Goal: Task Accomplishment & Management: Manage account settings

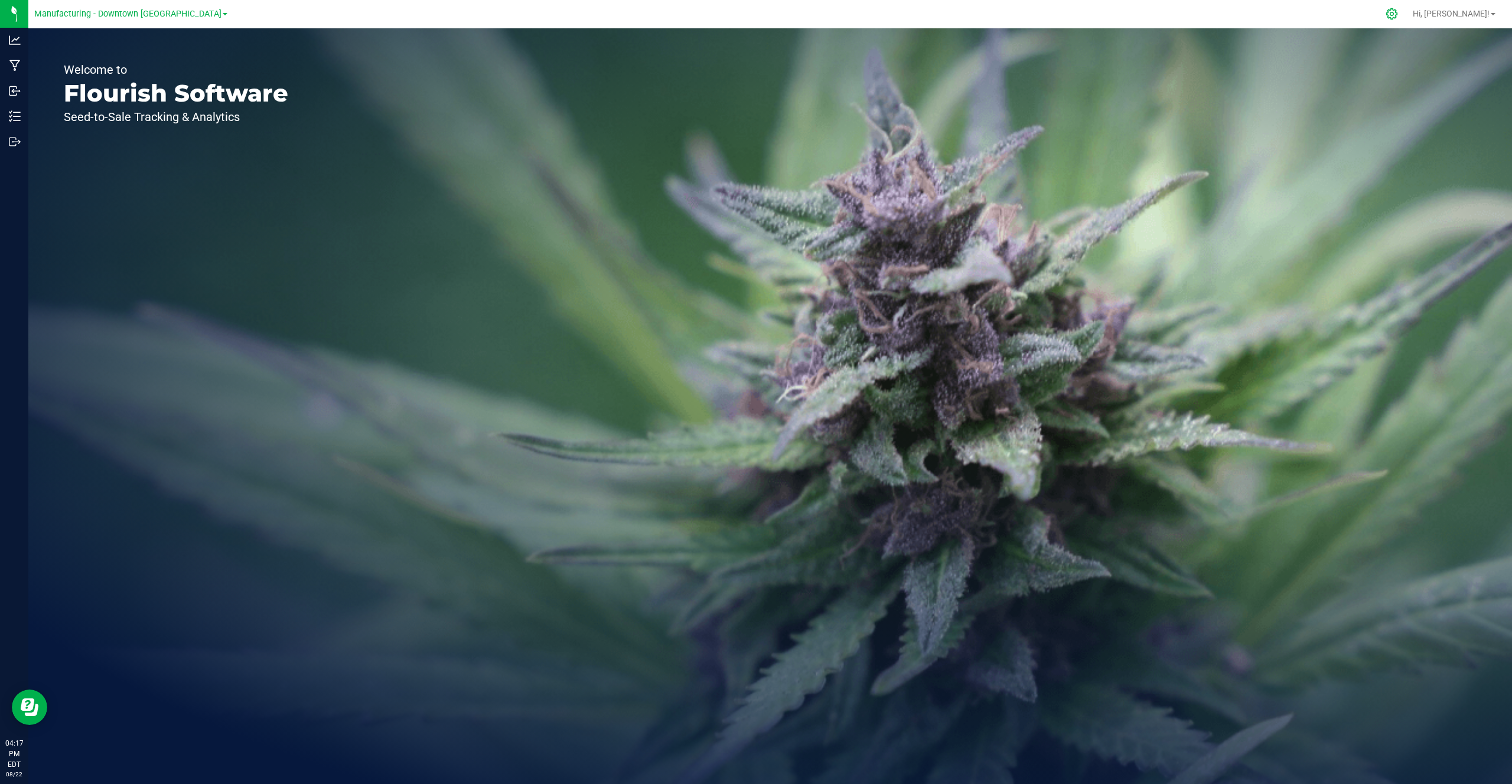
click at [1407, 20] on div at bounding box center [1392, 14] width 30 height 25
click at [1398, 19] on icon at bounding box center [1392, 14] width 13 height 13
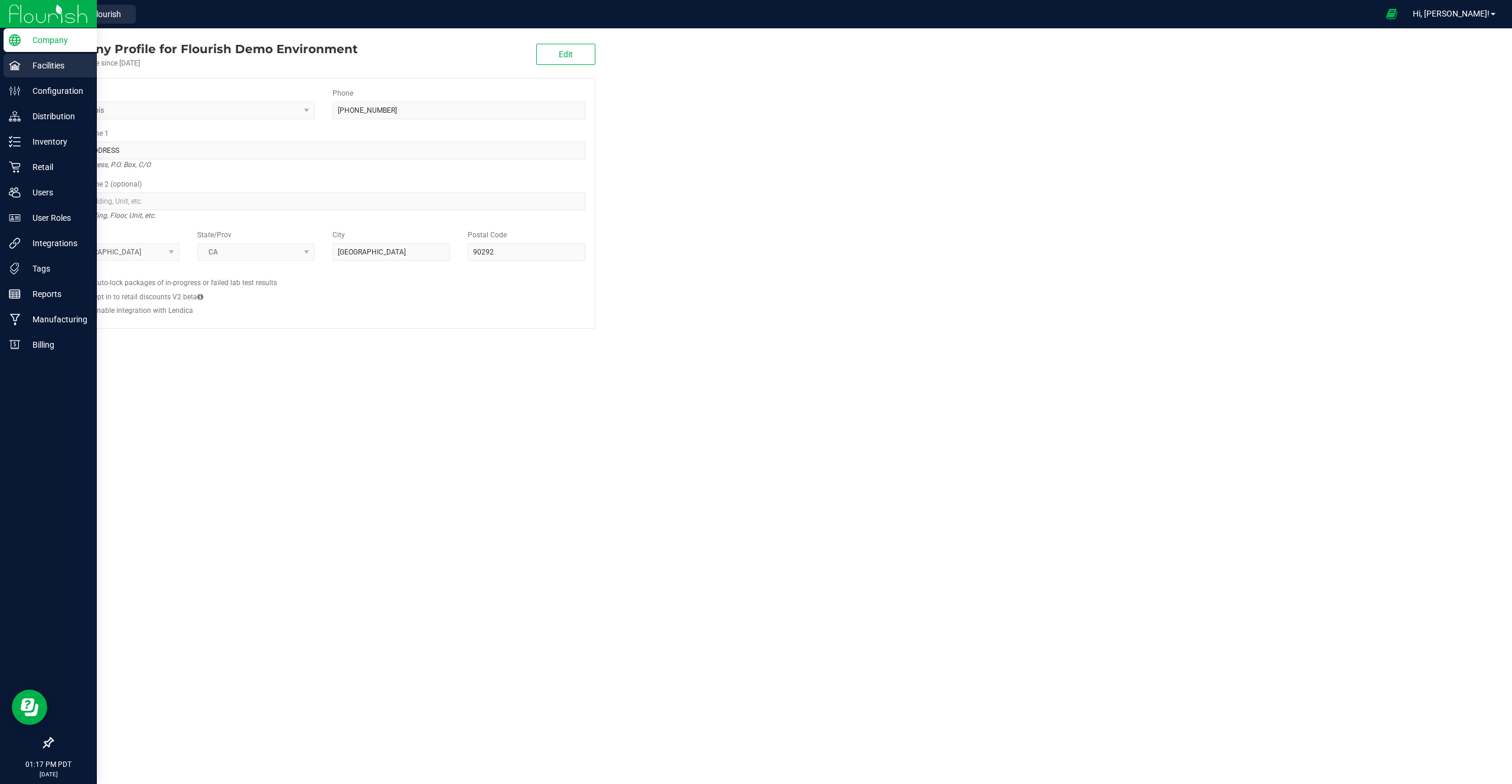
click at [73, 73] on div "Facilities" at bounding box center [50, 65] width 93 height 24
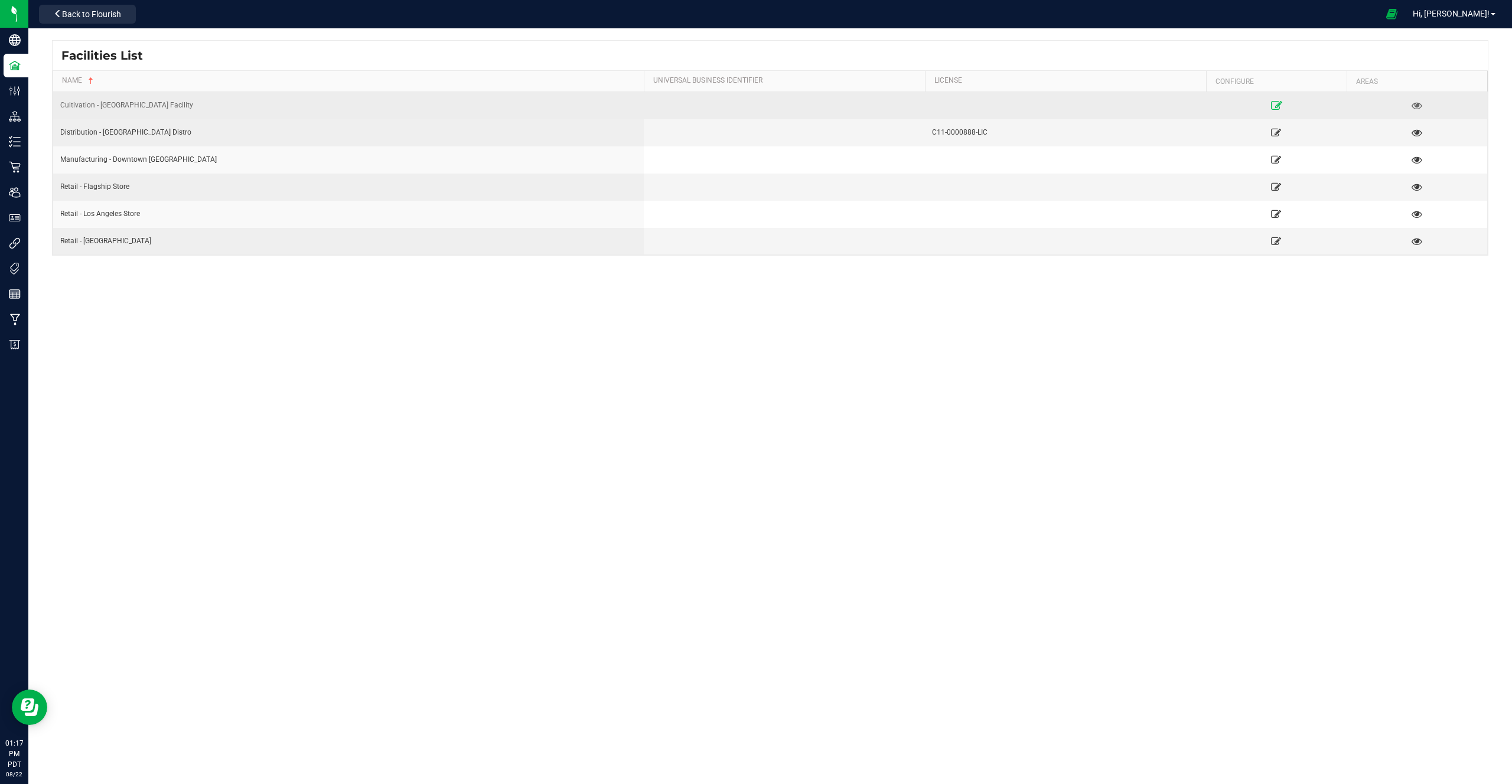
click at [1276, 108] on icon at bounding box center [1276, 105] width 11 height 9
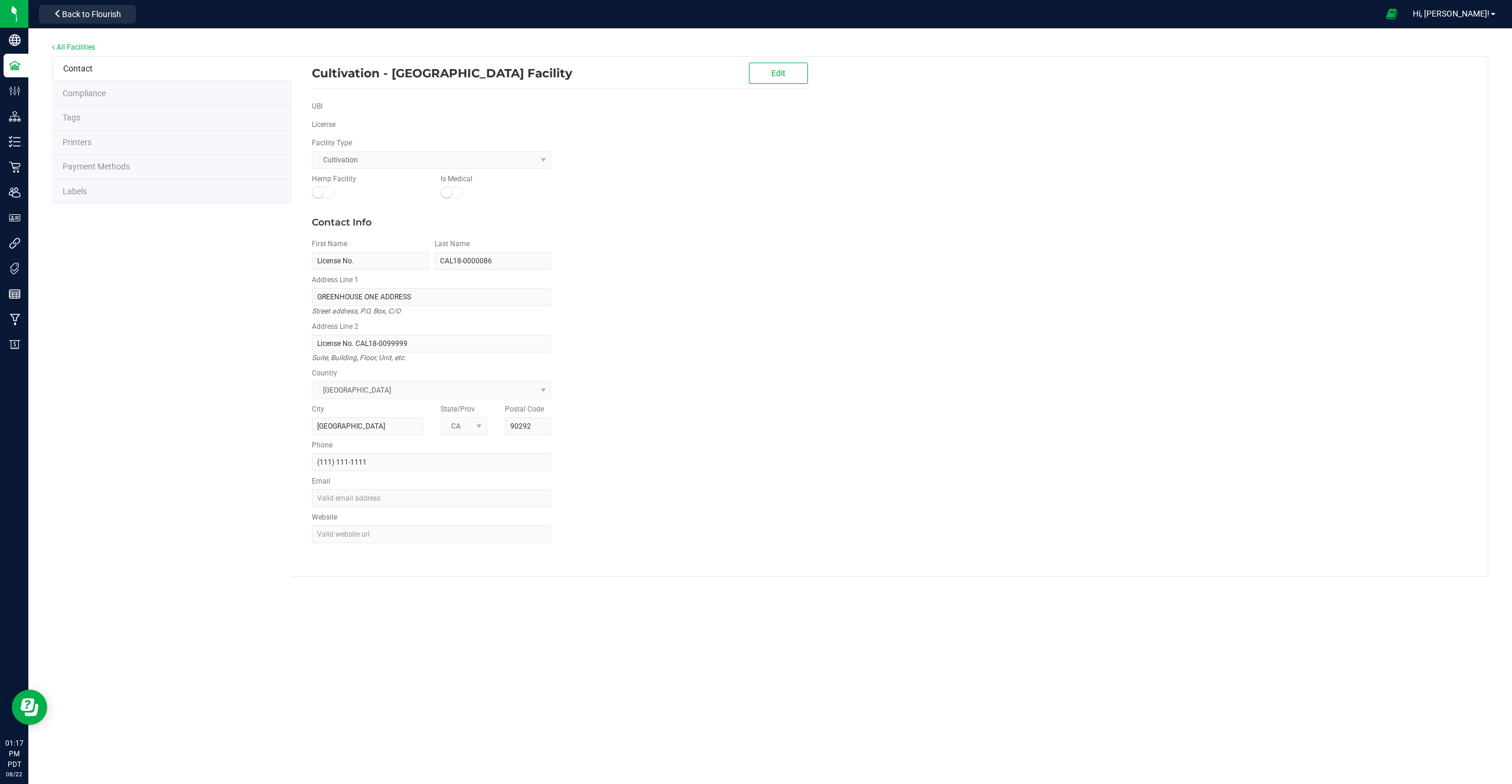
click at [182, 188] on li "Labels" at bounding box center [172, 192] width 239 height 25
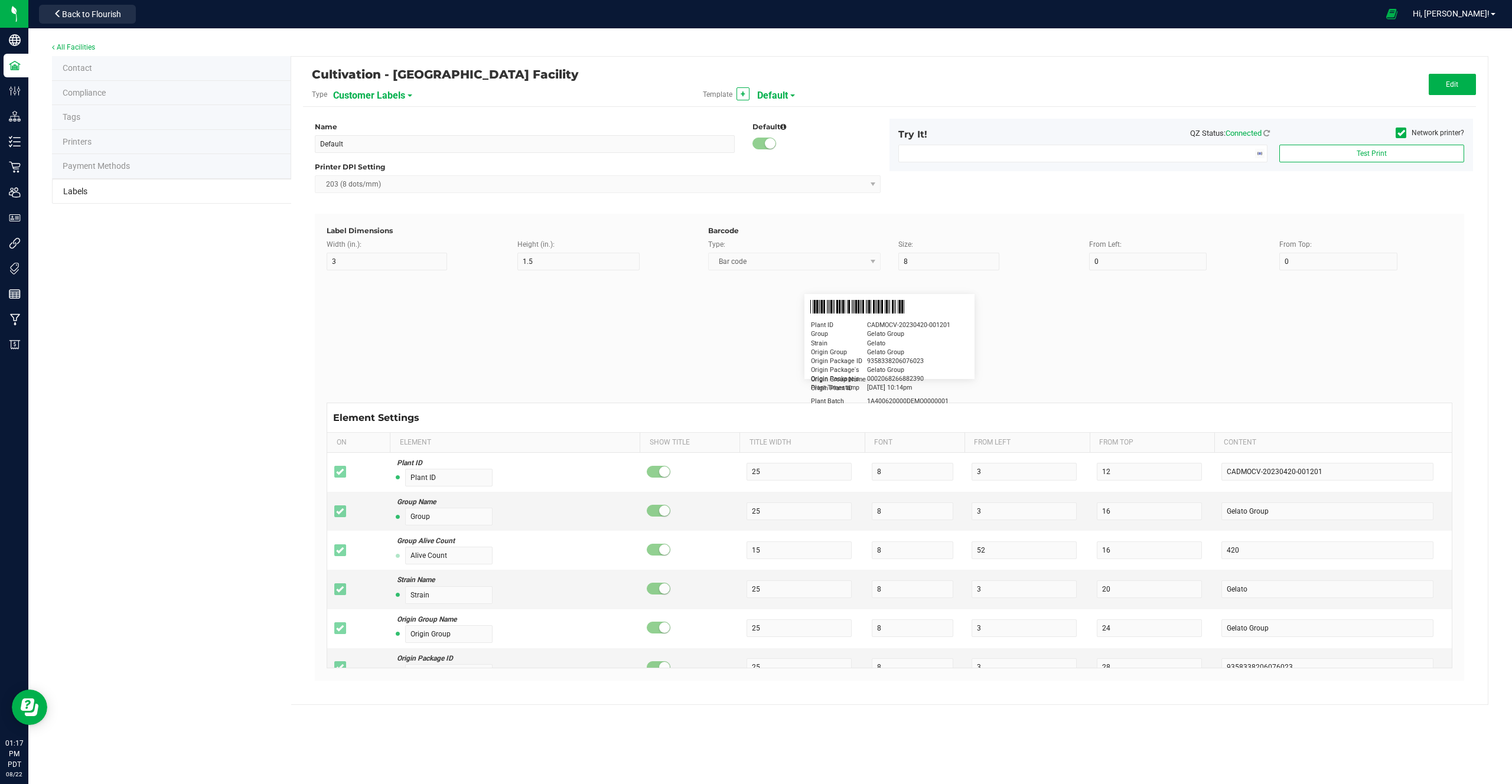
type input "2.25"
type input "1.25"
type input "20"
type input "5"
type input "Customer"
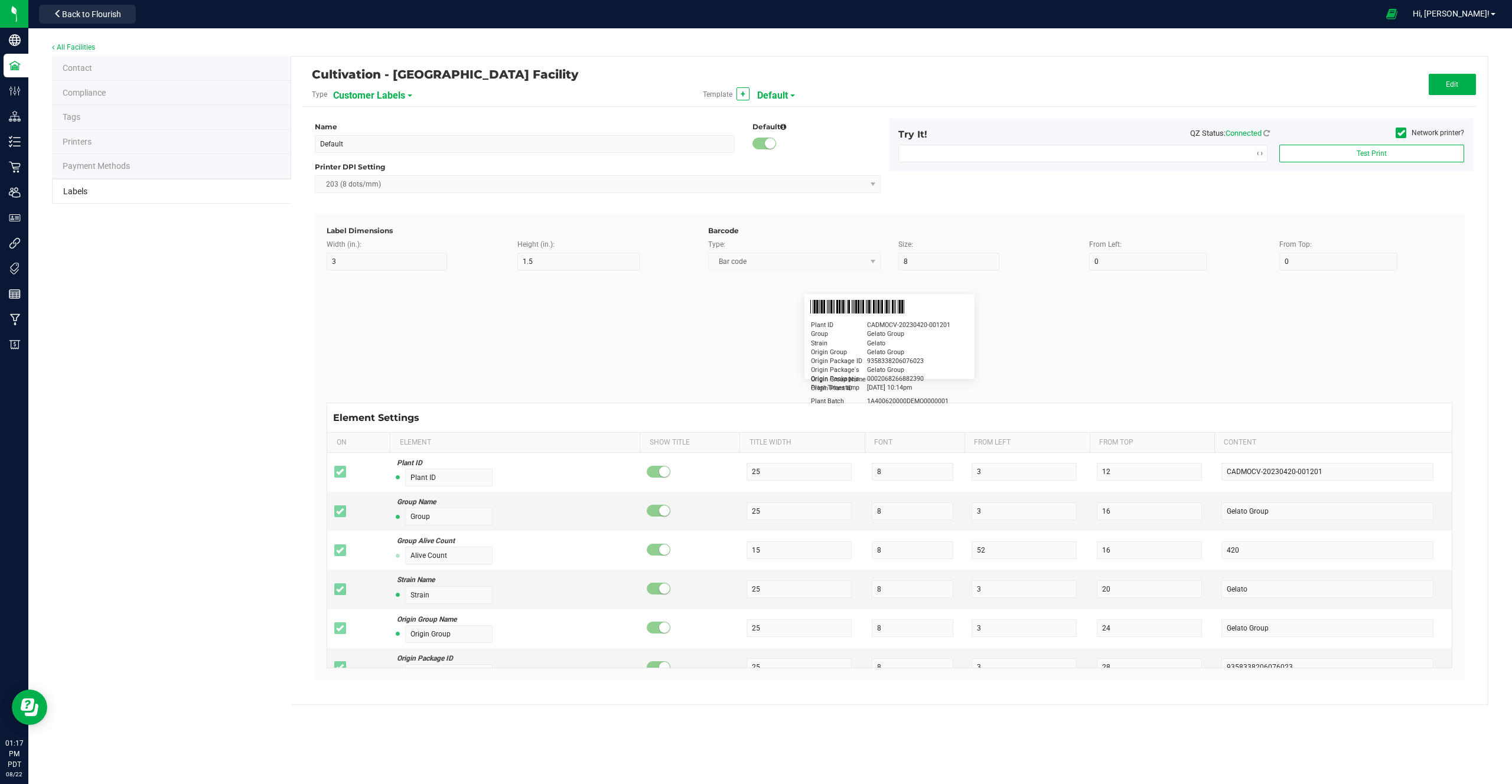
type input "15"
type input "5"
type input "[PERSON_NAME]"
type input "Product"
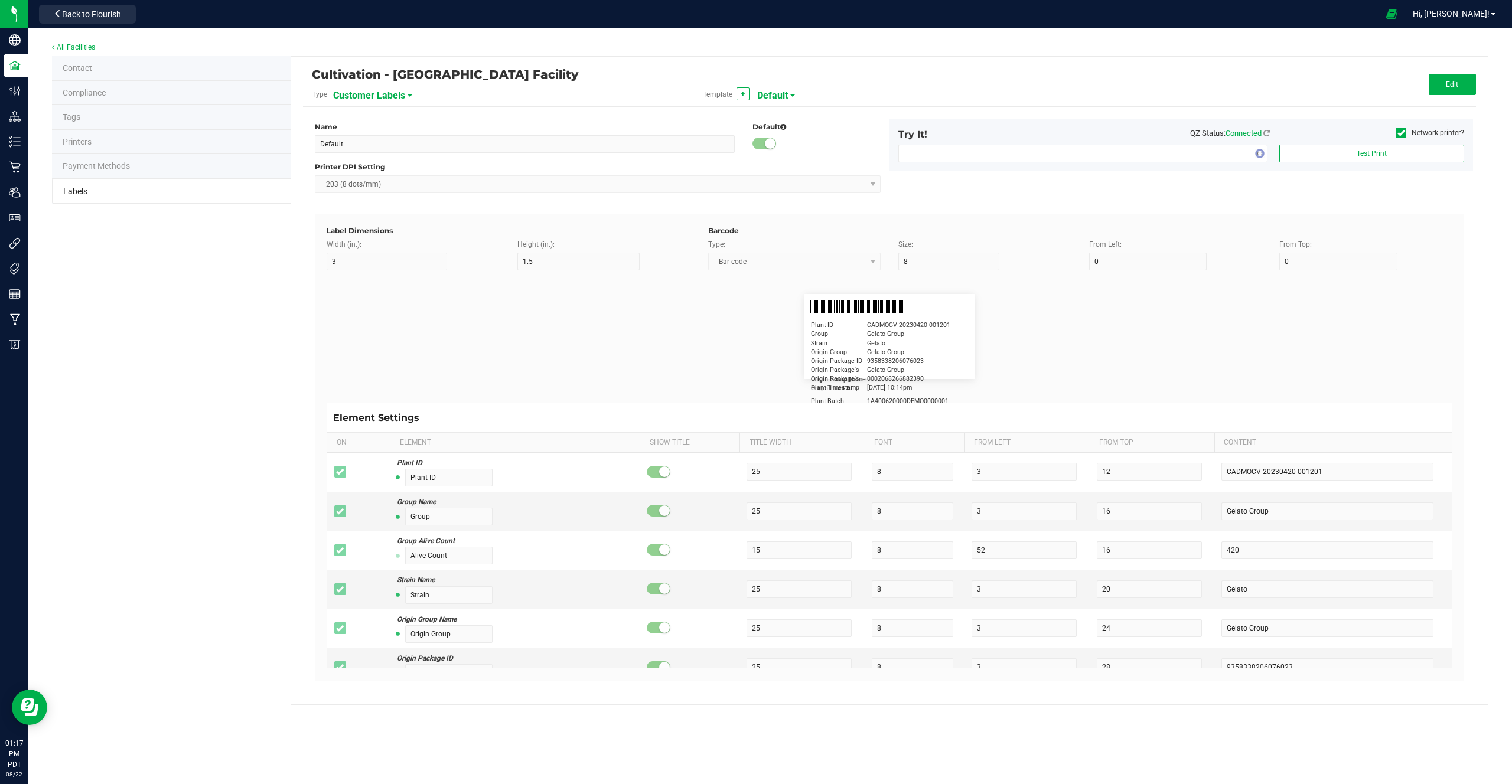
type input "15"
type input "5"
type input "10"
type input "GSC Oil Tincture"
type input "Qty"
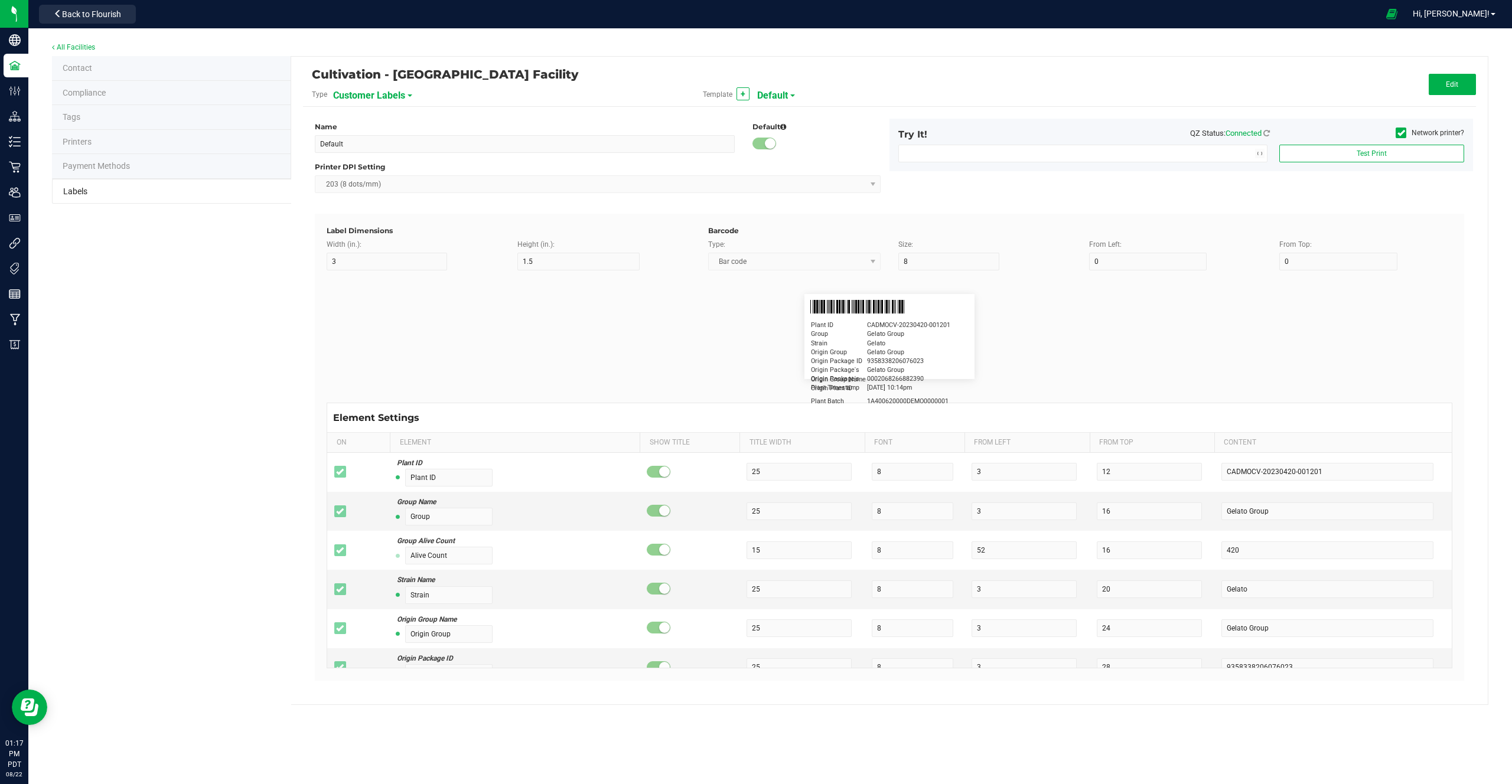
type input "5"
type input "15"
type input "3 ea"
type input "Physician"
type input "15"
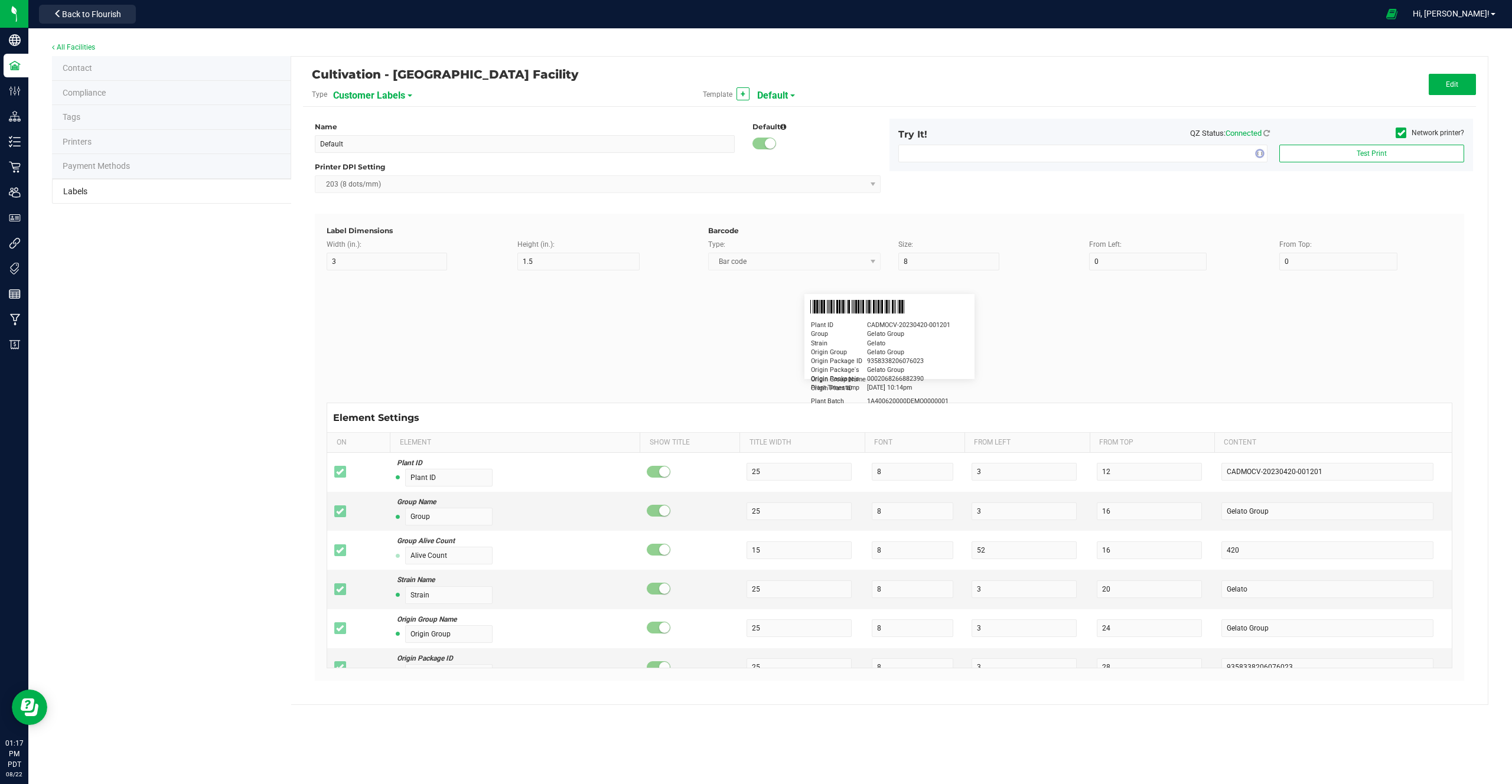
type input "5"
type input "Docfirst Doclast, MD."
type input "Order Date"
type input "15"
type input "5"
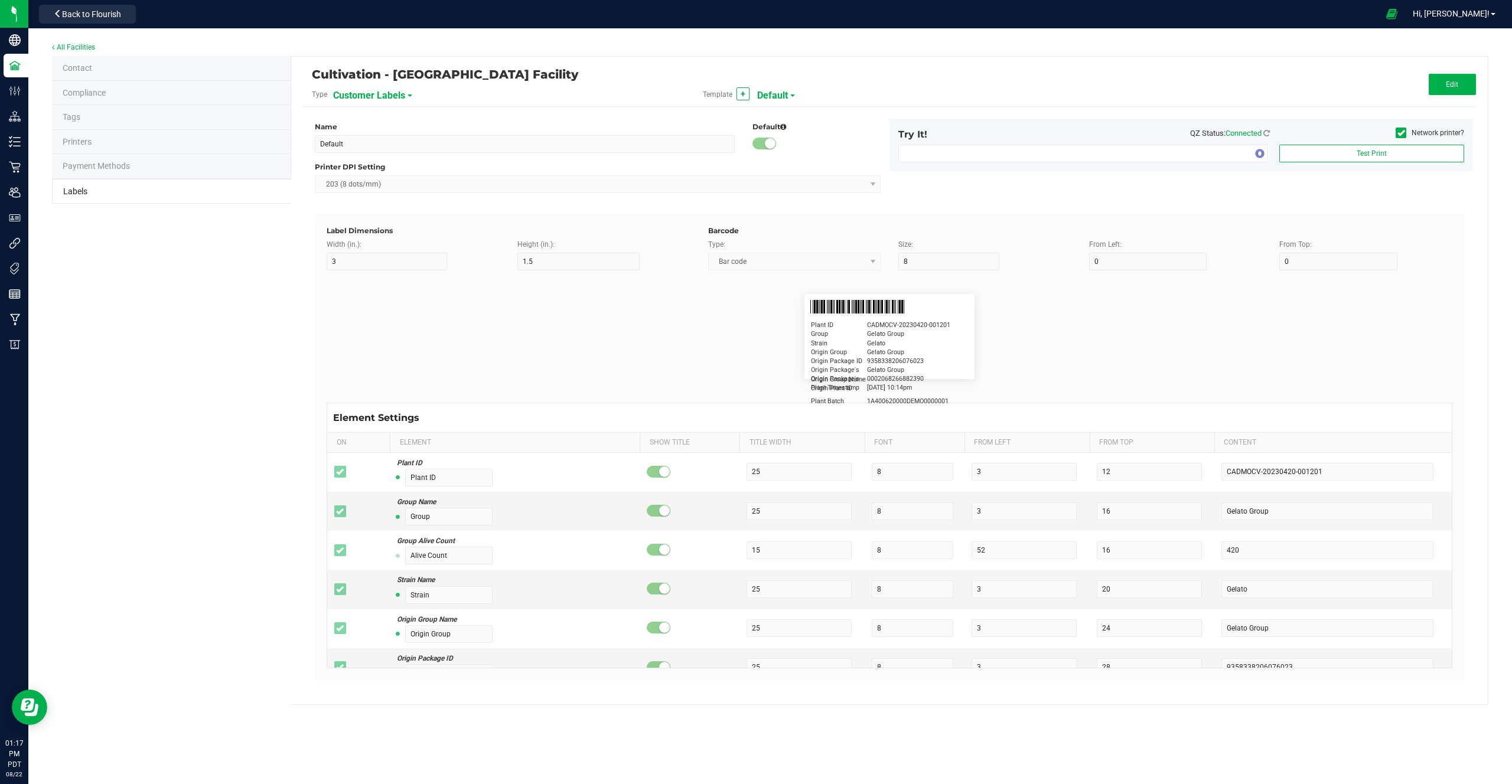
type input "25"
type input "[DATE] 1:17 pm"
type input "Package ID"
type input "15"
type input "5"
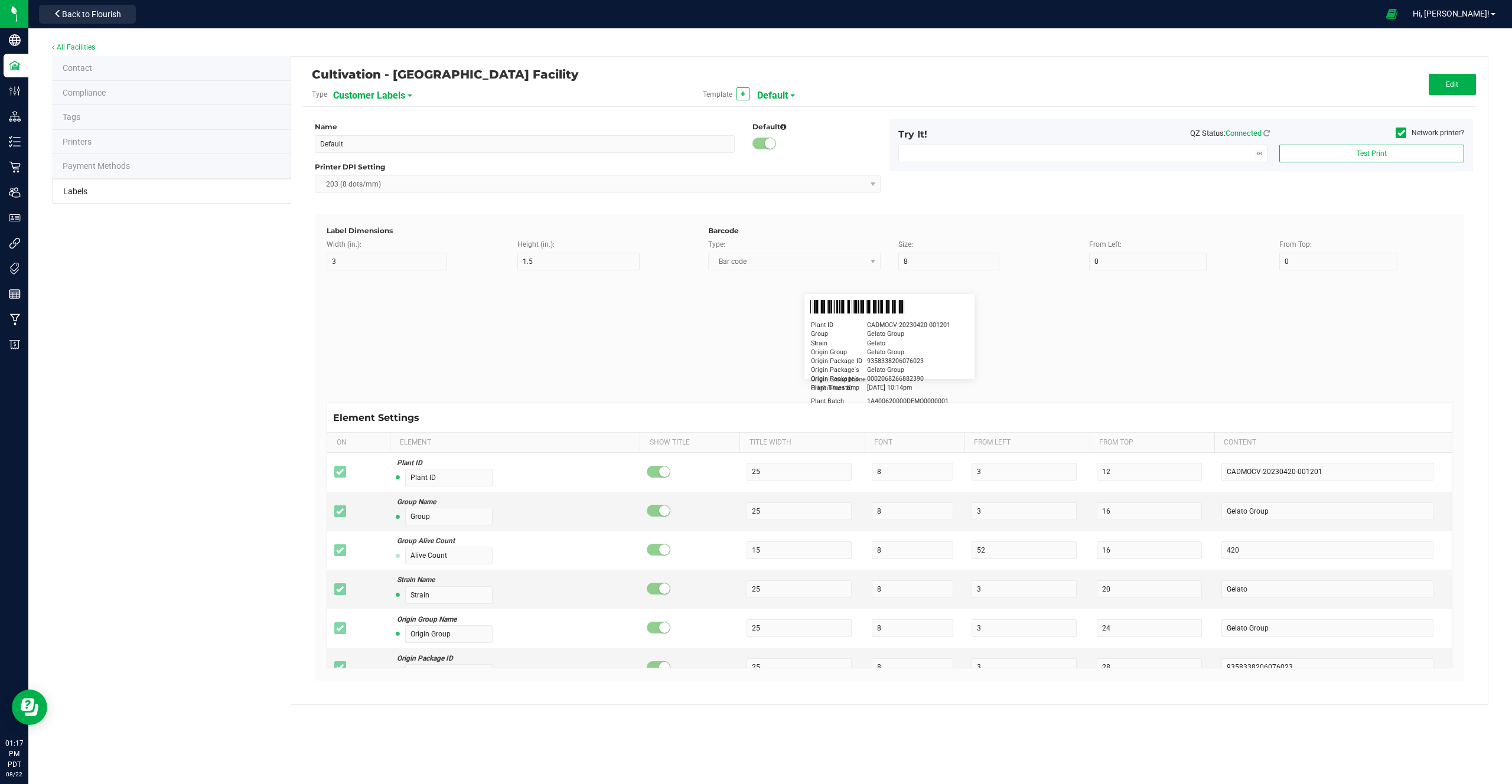
type input "10"
type input "CADMODS-20230420-096"
type input "Lot Number"
type input "15"
type input "5"
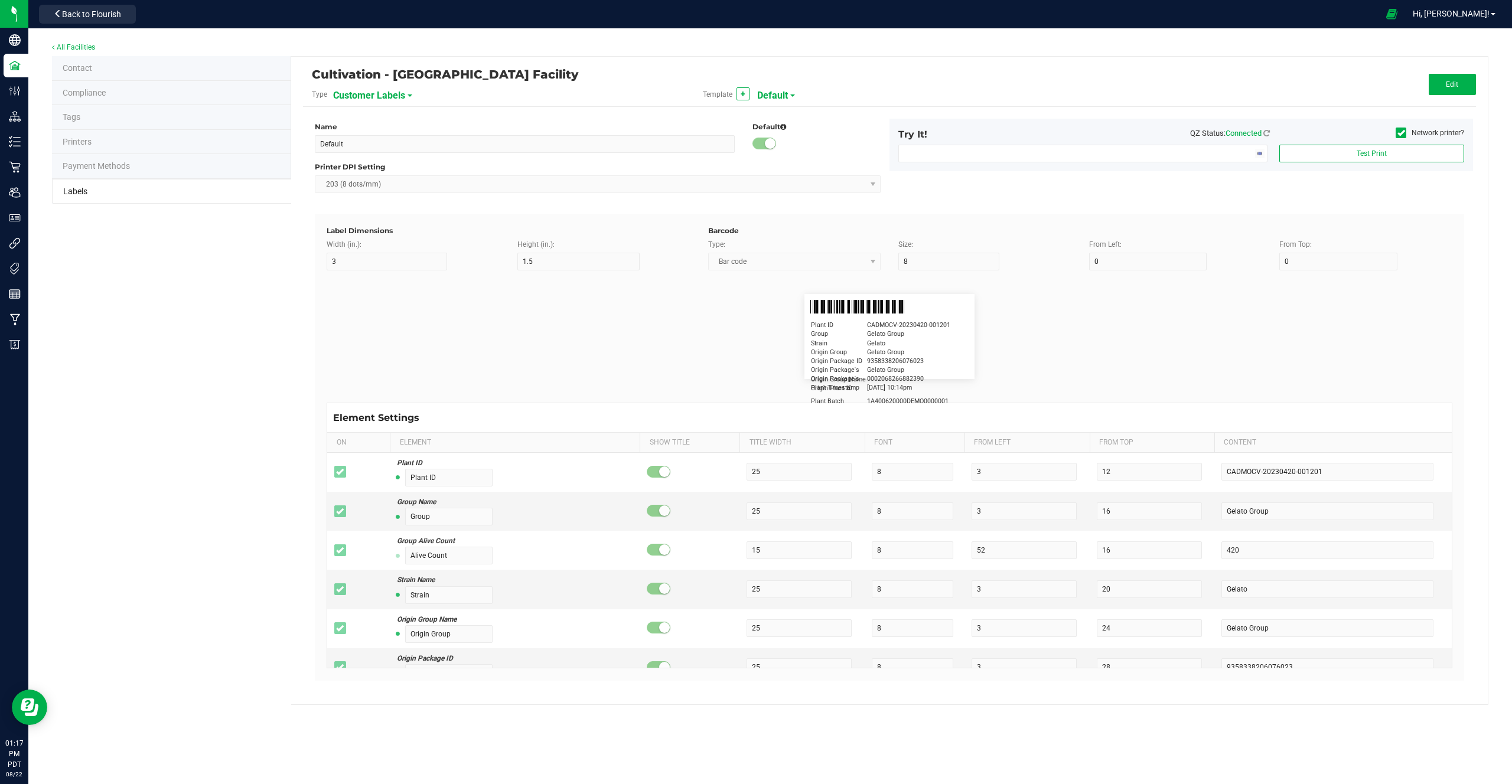
type input "10"
type input "LOTPXGDP-0912"
type input "Warning"
type input "15"
type input "5"
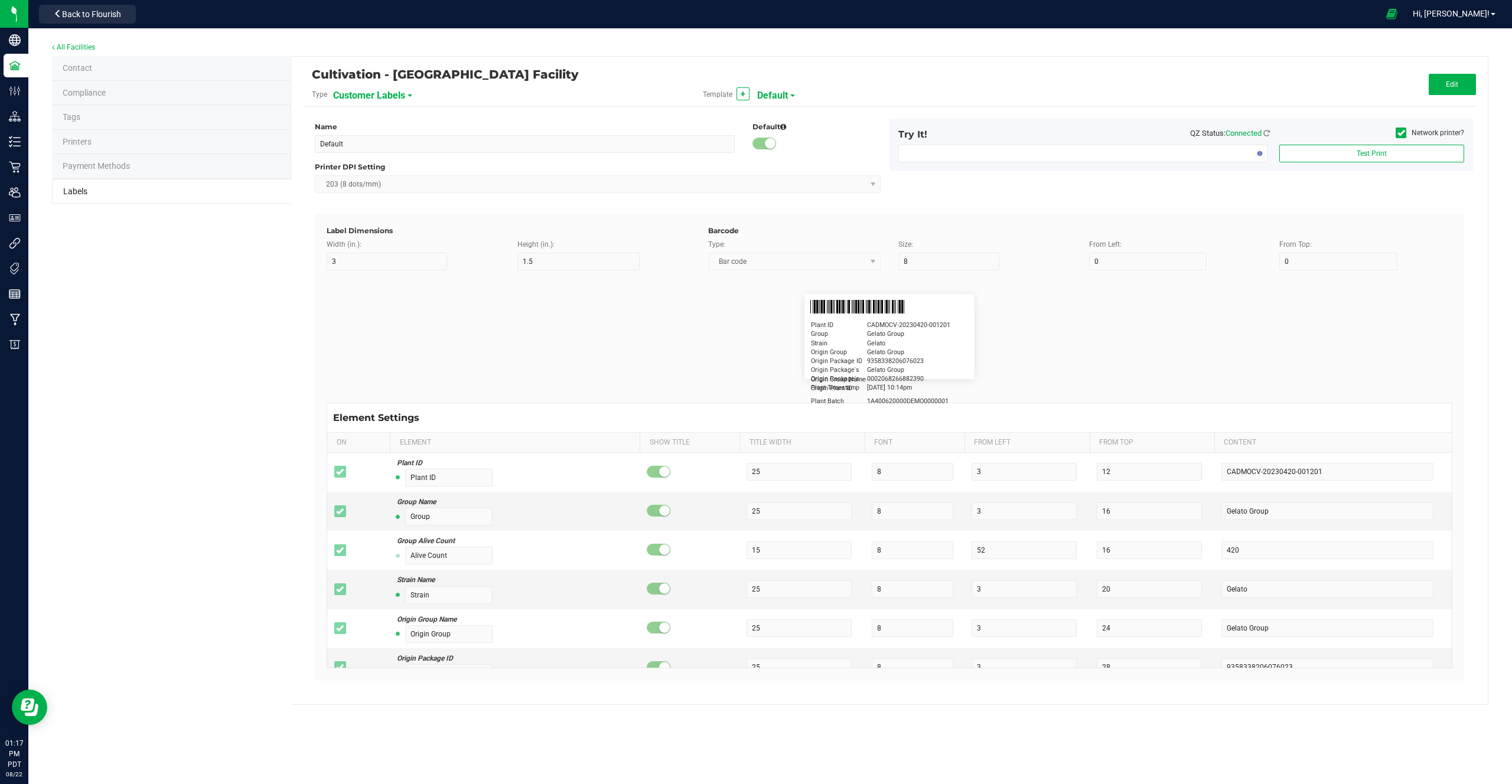
type input "30"
type input "Type Warning Here"
type input "Brand"
type input "15"
type input "5"
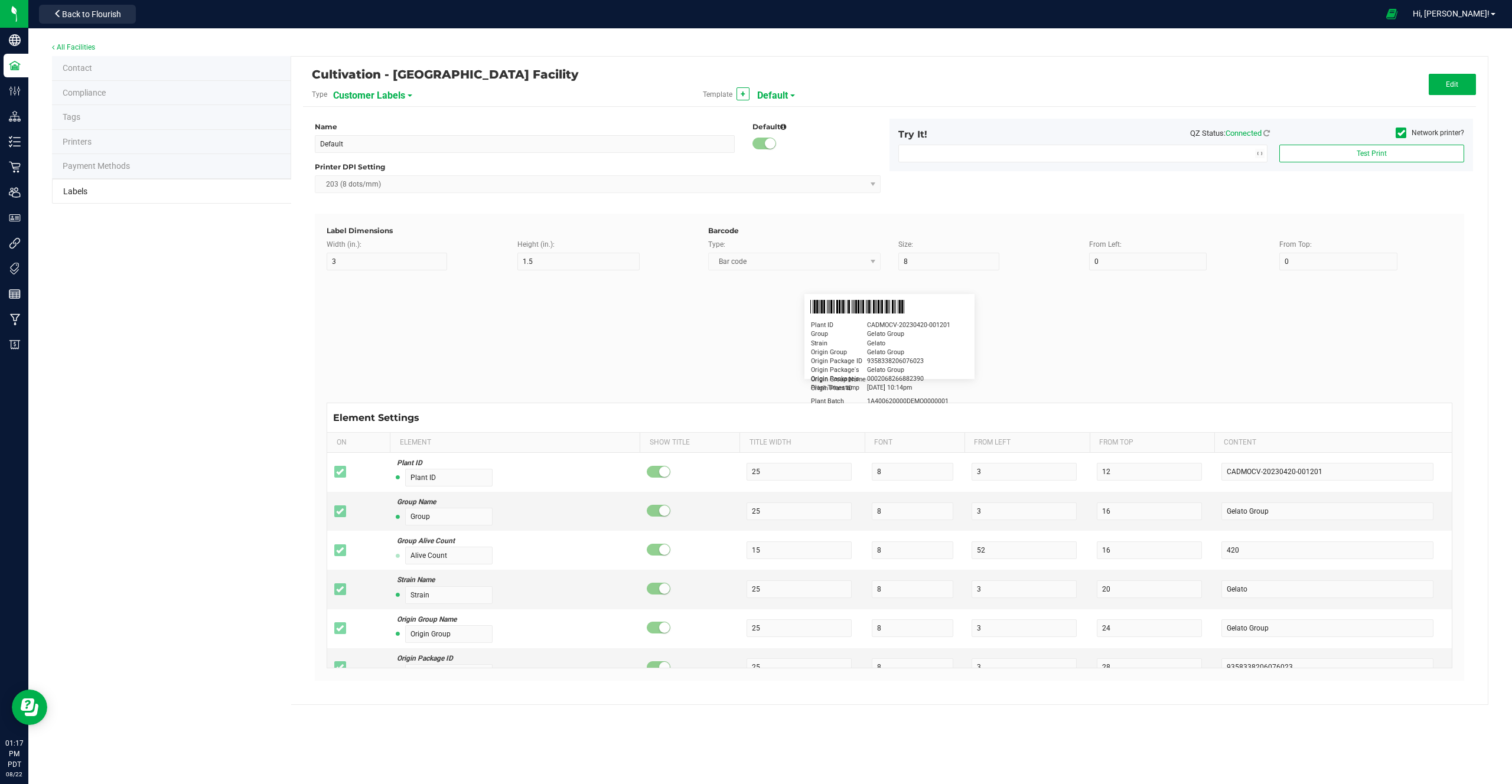
type input "30"
type input "Cannabis Co."
type input "NDC Number"
type input "15"
type input "5"
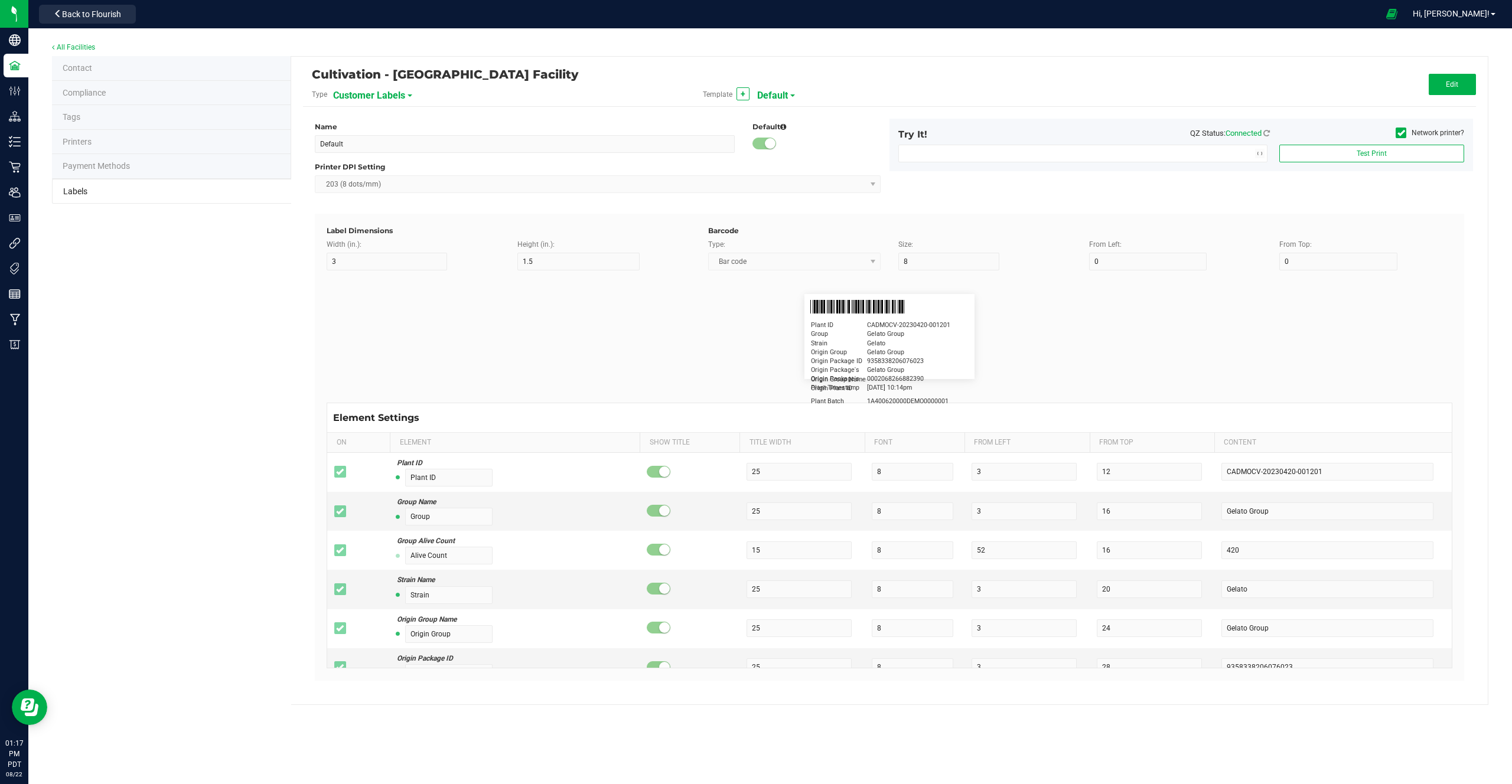
type input "30"
type input "[PHONE_NUMBER]"
